Goal: Information Seeking & Learning: Learn about a topic

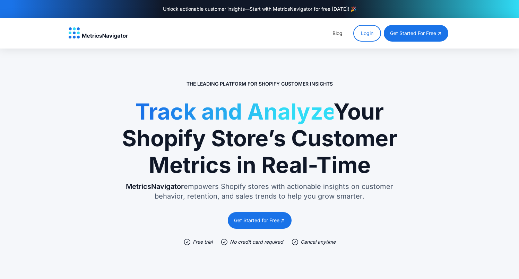
click at [372, 29] on link "Login" at bounding box center [367, 33] width 28 height 17
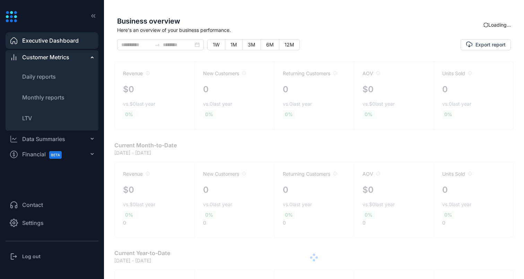
type input "**********"
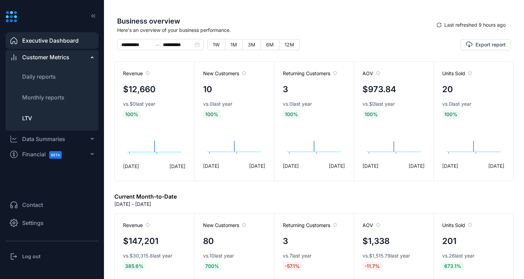
click at [33, 122] on li "LTV" at bounding box center [52, 118] width 93 height 17
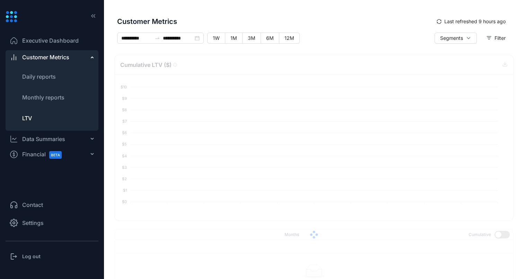
type input "*"
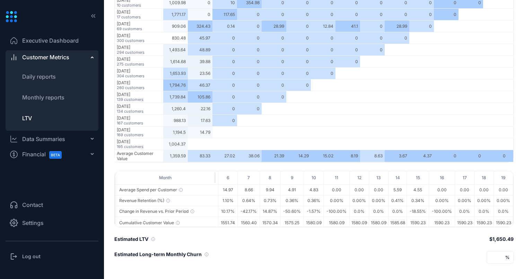
scroll to position [0, 166]
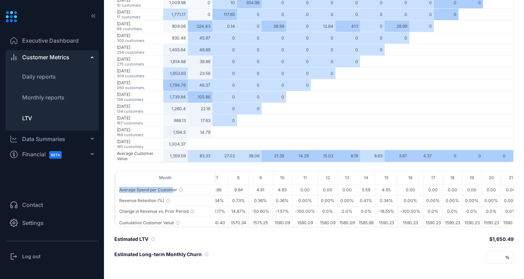
drag, startPoint x: 141, startPoint y: 180, endPoint x: 174, endPoint y: 182, distance: 32.6
click at [174, 185] on td "Average Spend per Customer" at bounding box center [165, 190] width 100 height 11
drag, startPoint x: 147, startPoint y: 195, endPoint x: 187, endPoint y: 195, distance: 40.5
click at [187, 197] on div "Revenue Retention (%)" at bounding box center [165, 200] width 92 height 6
drag, startPoint x: 158, startPoint y: 207, endPoint x: 199, endPoint y: 208, distance: 41.2
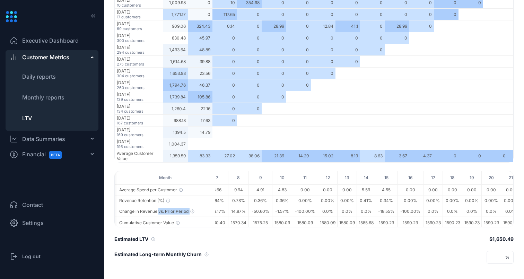
click at [199, 208] on div "Change in Revenue vs. Prior Period" at bounding box center [165, 211] width 92 height 6
drag, startPoint x: 142, startPoint y: 217, endPoint x: 194, endPoint y: 215, distance: 51.6
click at [194, 220] on div "Cumulative Customer Value" at bounding box center [165, 223] width 92 height 6
